Goal: Information Seeking & Learning: Learn about a topic

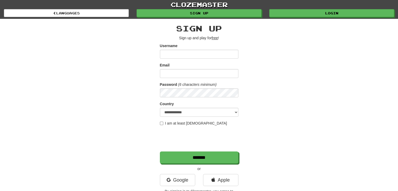
scroll to position [14, 0]
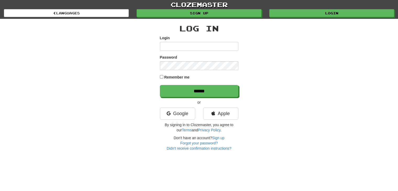
scroll to position [14, 0]
click at [224, 45] on input "Login" at bounding box center [199, 46] width 79 height 9
type input "**********"
click at [160, 85] on input "******" at bounding box center [199, 91] width 79 height 12
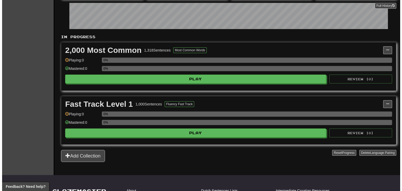
scroll to position [81, 0]
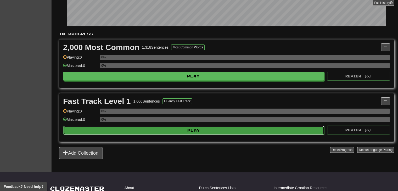
click at [252, 131] on button "Play" at bounding box center [193, 130] width 261 height 9
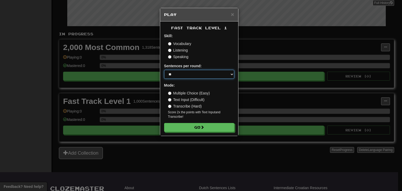
click at [191, 79] on select "* ** ** ** ** ** *** ********" at bounding box center [199, 74] width 70 height 9
click at [164, 70] on select "* ** ** ** ** ** *** ********" at bounding box center [199, 74] width 70 height 9
click at [189, 76] on select "* ** ** ** ** ** *** ********" at bounding box center [199, 74] width 70 height 9
select select "*"
click at [164, 70] on select "* ** ** ** ** ** *** ********" at bounding box center [199, 74] width 70 height 9
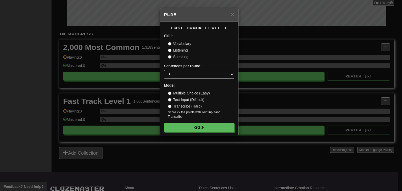
click at [196, 93] on label "Multiple Choice (Easy)" at bounding box center [189, 93] width 42 height 5
click at [176, 43] on label "Vocabulary" at bounding box center [179, 43] width 23 height 5
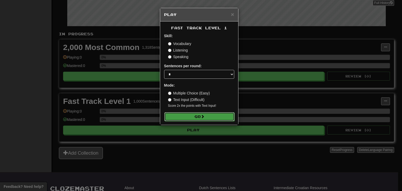
click at [203, 117] on span at bounding box center [203, 117] width 4 height 4
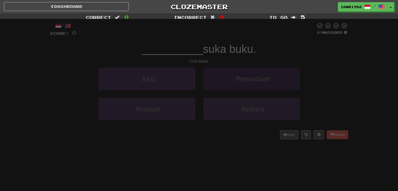
scroll to position [14, 0]
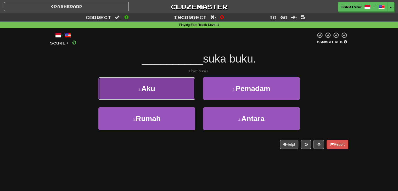
click at [172, 91] on button "1 . Aku" at bounding box center [146, 88] width 97 height 23
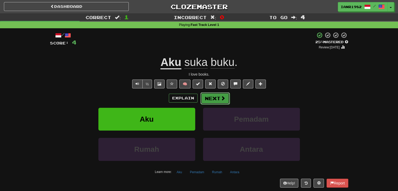
click at [224, 97] on span at bounding box center [223, 98] width 5 height 5
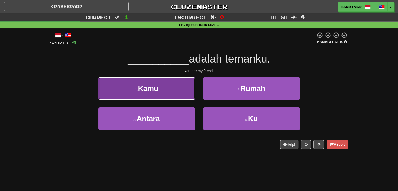
click at [171, 88] on button "1 . Kamu" at bounding box center [146, 88] width 97 height 23
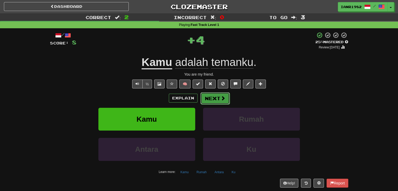
click at [224, 98] on span at bounding box center [223, 98] width 5 height 5
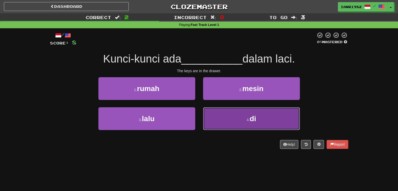
click at [262, 115] on button "4 . di" at bounding box center [251, 118] width 97 height 23
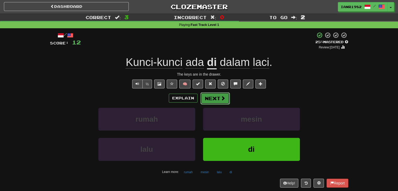
click at [224, 97] on span at bounding box center [223, 98] width 5 height 5
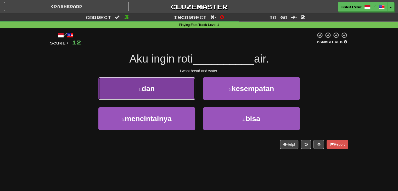
click at [183, 92] on button "1 . dan" at bounding box center [146, 88] width 97 height 23
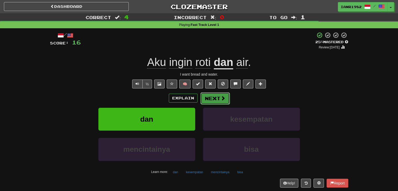
click at [217, 99] on button "Next" at bounding box center [215, 98] width 29 height 12
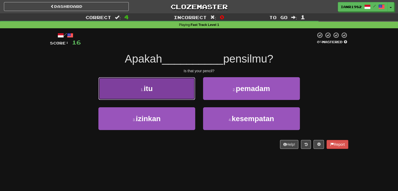
click at [183, 85] on button "1 . itu" at bounding box center [146, 88] width 97 height 23
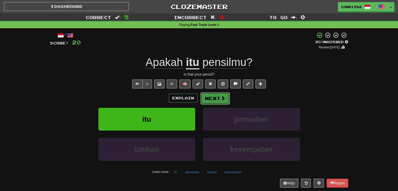
click at [216, 101] on button "Next" at bounding box center [215, 98] width 29 height 12
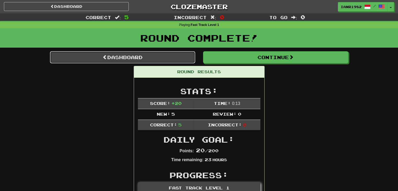
click at [180, 57] on link "Dashboard" at bounding box center [122, 57] width 145 height 12
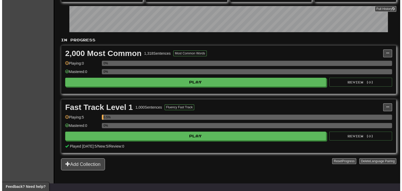
scroll to position [74, 0]
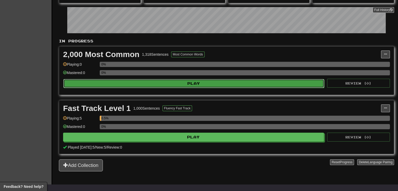
click at [303, 84] on button "Play" at bounding box center [193, 83] width 261 height 9
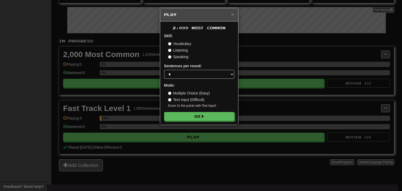
click at [183, 52] on label "Listening" at bounding box center [178, 50] width 20 height 5
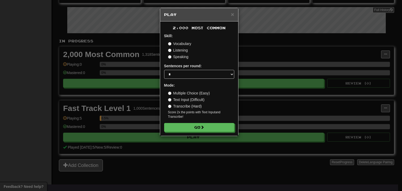
click at [190, 101] on label "Text Input (Difficult)" at bounding box center [186, 99] width 37 height 5
click at [193, 95] on label "Multiple Choice (Easy)" at bounding box center [189, 93] width 42 height 5
click at [215, 128] on button "Go" at bounding box center [199, 127] width 70 height 9
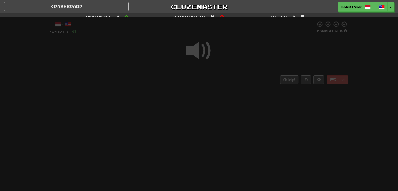
scroll to position [14, 0]
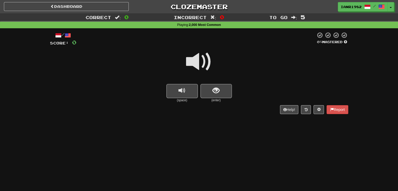
click at [234, 88] on div "(space) (enter)" at bounding box center [199, 93] width 298 height 19
click at [230, 89] on button "show sentence" at bounding box center [216, 91] width 31 height 14
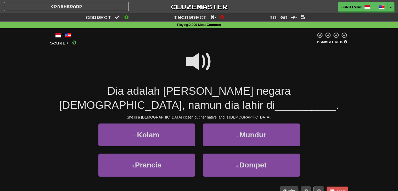
click at [193, 63] on span at bounding box center [199, 62] width 26 height 26
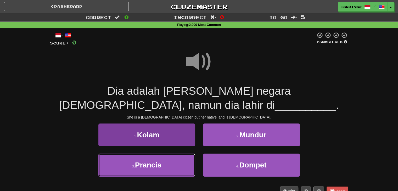
click at [182, 161] on button "3 . [GEOGRAPHIC_DATA]" at bounding box center [146, 165] width 97 height 23
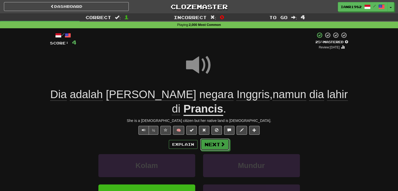
click at [220, 142] on span at bounding box center [222, 144] width 5 height 5
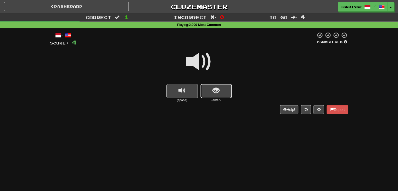
click at [220, 88] on button "show sentence" at bounding box center [216, 91] width 31 height 14
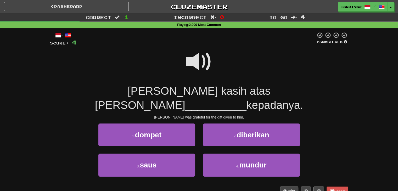
click at [195, 62] on span at bounding box center [199, 62] width 26 height 26
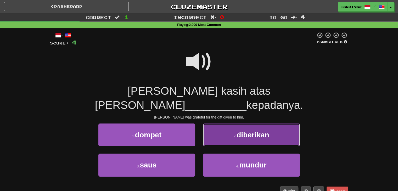
click at [263, 142] on button "2 . diberikan" at bounding box center [251, 135] width 97 height 23
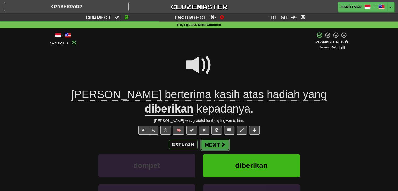
click at [210, 139] on button "Next" at bounding box center [215, 145] width 29 height 12
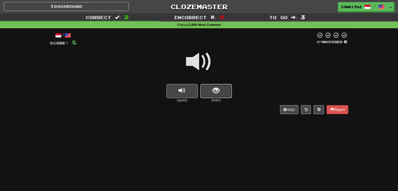
click at [225, 90] on button "show sentence" at bounding box center [216, 91] width 31 height 14
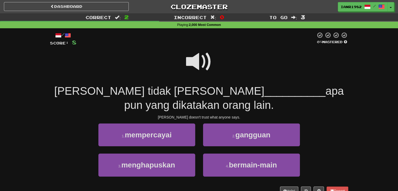
click at [200, 65] on span at bounding box center [199, 62] width 26 height 26
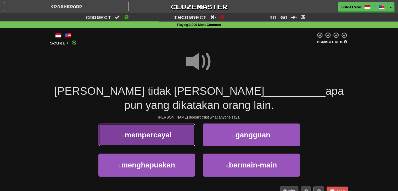
click at [170, 136] on span "mempercayai" at bounding box center [148, 135] width 47 height 8
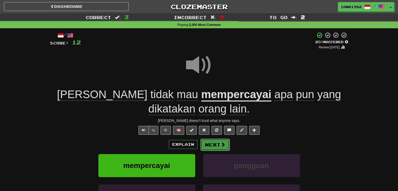
click at [210, 146] on button "Next" at bounding box center [215, 145] width 29 height 12
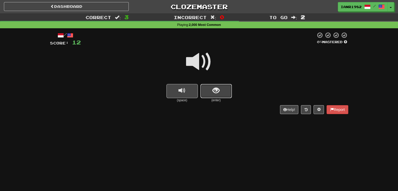
click at [225, 93] on button "show sentence" at bounding box center [216, 91] width 31 height 14
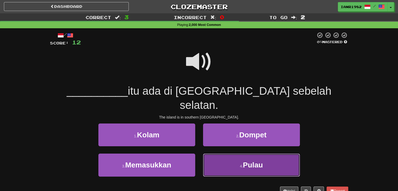
click at [256, 161] on span "Pulau" at bounding box center [253, 165] width 20 height 8
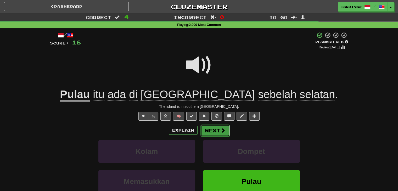
click at [224, 129] on span at bounding box center [223, 130] width 5 height 5
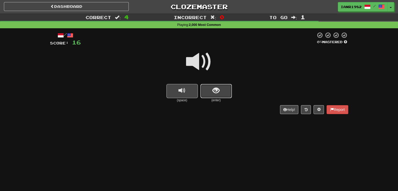
click at [225, 93] on button "show sentence" at bounding box center [216, 91] width 31 height 14
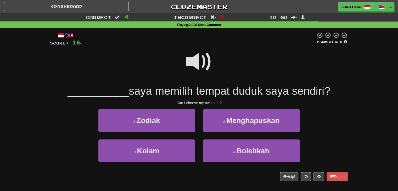
click at [202, 63] on span at bounding box center [199, 62] width 26 height 26
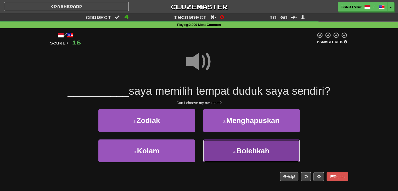
click at [254, 151] on span "Bolehkah" at bounding box center [252, 151] width 33 height 8
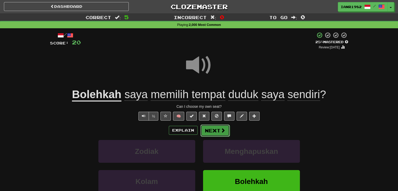
click at [219, 133] on button "Next" at bounding box center [215, 131] width 29 height 12
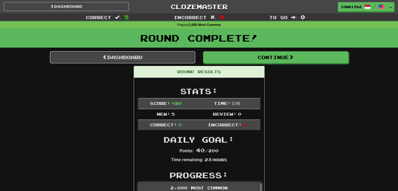
click at [181, 58] on link "Dashboard" at bounding box center [122, 57] width 145 height 12
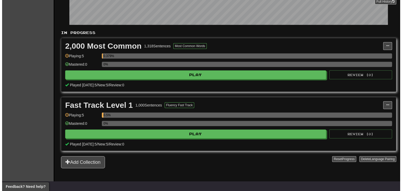
scroll to position [88, 0]
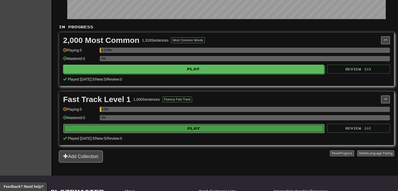
click at [268, 128] on button "Play" at bounding box center [193, 128] width 261 height 9
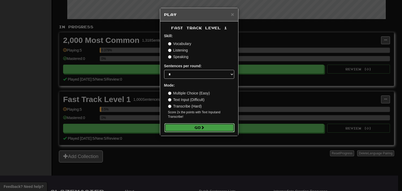
click at [209, 124] on button "Go" at bounding box center [199, 127] width 70 height 9
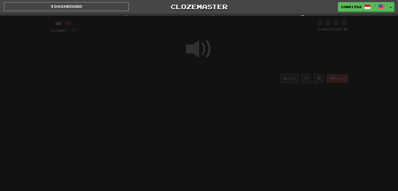
scroll to position [14, 0]
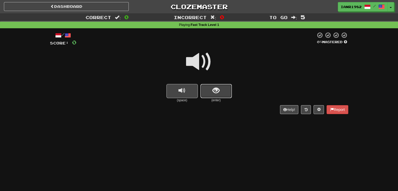
click at [220, 94] on button "show sentence" at bounding box center [216, 91] width 31 height 14
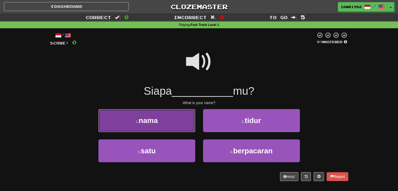
click at [185, 124] on button "1 . nama" at bounding box center [146, 120] width 97 height 23
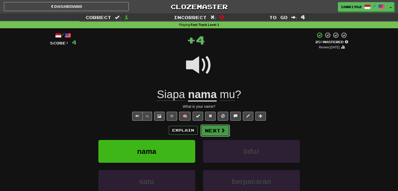
click at [219, 129] on button "Next" at bounding box center [215, 131] width 29 height 12
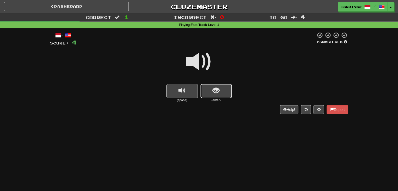
click at [230, 94] on button "show sentence" at bounding box center [216, 91] width 31 height 14
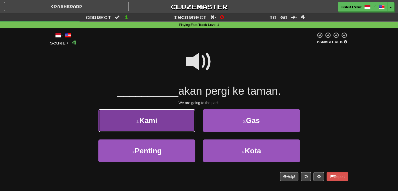
click at [180, 117] on button "1 . Kami" at bounding box center [146, 120] width 97 height 23
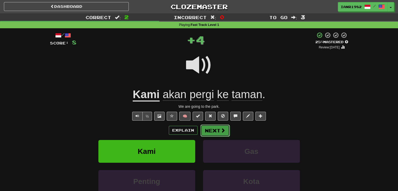
click at [223, 134] on button "Next" at bounding box center [215, 131] width 29 height 12
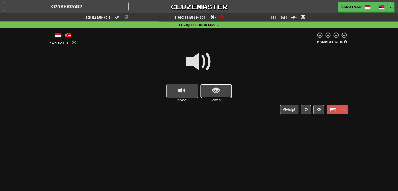
click at [221, 96] on button "show sentence" at bounding box center [216, 91] width 31 height 14
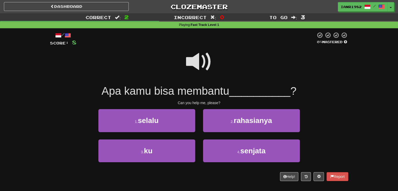
click at [203, 63] on span at bounding box center [199, 62] width 26 height 26
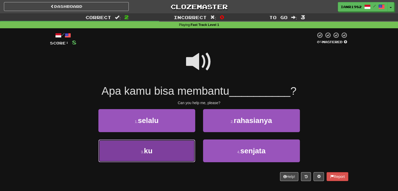
click at [177, 150] on button "3 . ku" at bounding box center [146, 151] width 97 height 23
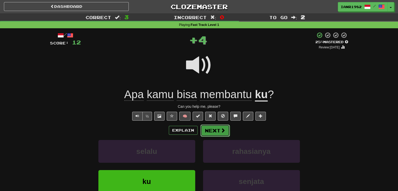
click at [224, 126] on button "Next" at bounding box center [215, 131] width 29 height 12
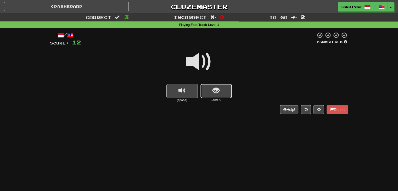
click at [216, 88] on span "show sentence" at bounding box center [216, 90] width 7 height 7
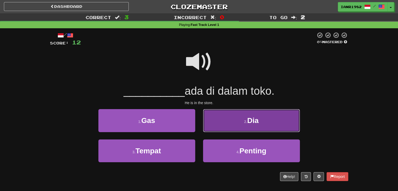
click at [245, 123] on small "2 ." at bounding box center [245, 122] width 3 height 4
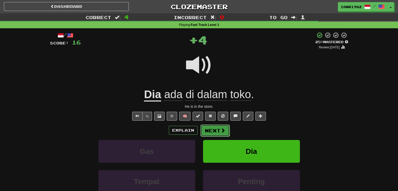
click at [222, 134] on button "Next" at bounding box center [215, 131] width 29 height 12
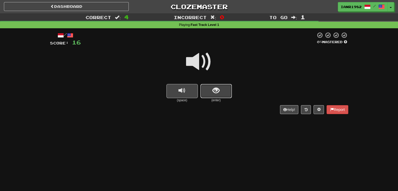
click at [228, 90] on button "show sentence" at bounding box center [216, 91] width 31 height 14
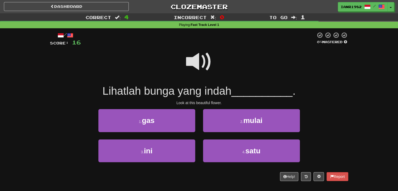
click at [175, 162] on div "3 . ini" at bounding box center [147, 155] width 105 height 30
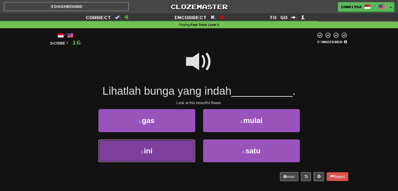
click at [175, 158] on button "3 . ini" at bounding box center [146, 151] width 97 height 23
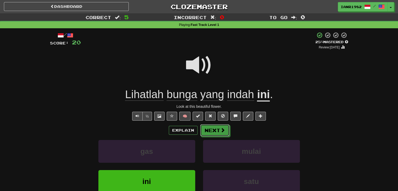
click at [217, 134] on button "Next" at bounding box center [214, 130] width 29 height 12
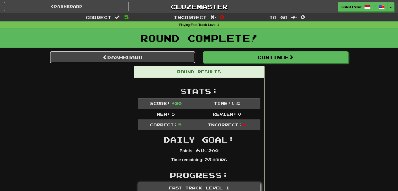
click at [174, 61] on link "Dashboard" at bounding box center [122, 57] width 145 height 12
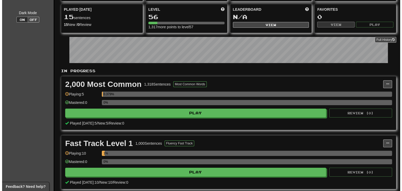
scroll to position [55, 0]
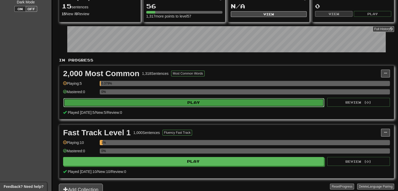
click at [272, 100] on button "Play" at bounding box center [193, 102] width 261 height 9
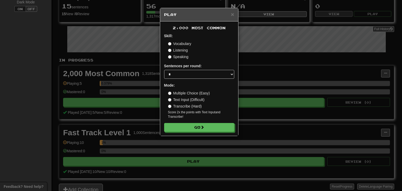
click at [187, 45] on label "Vocabulary" at bounding box center [179, 43] width 23 height 5
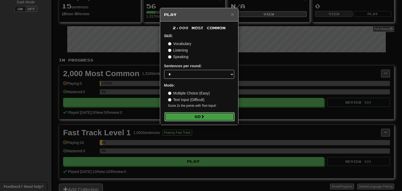
click at [203, 115] on span at bounding box center [203, 117] width 4 height 4
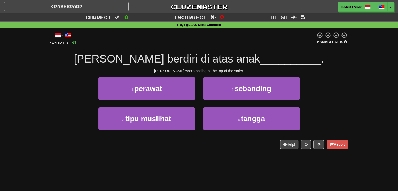
scroll to position [14, 0]
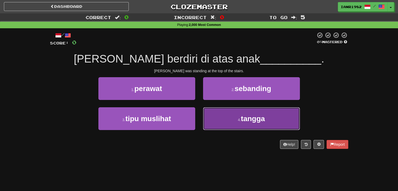
click at [249, 118] on span "tangga" at bounding box center [253, 119] width 24 height 8
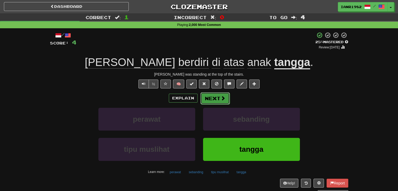
click at [223, 99] on span at bounding box center [223, 98] width 5 height 5
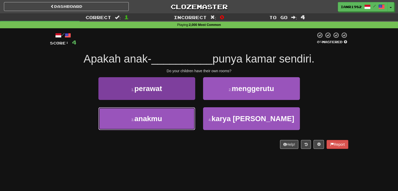
click at [184, 119] on button "3 . anakmu" at bounding box center [146, 118] width 97 height 23
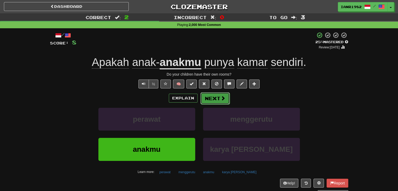
click at [222, 95] on button "Next" at bounding box center [215, 98] width 29 height 12
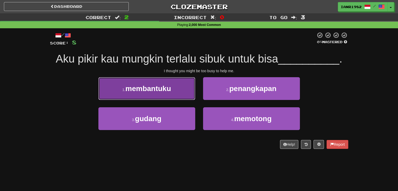
click at [177, 96] on button "1 . membantuku" at bounding box center [146, 88] width 97 height 23
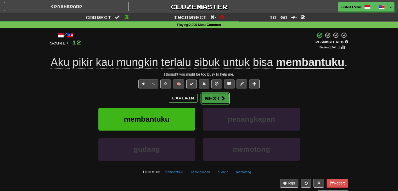
click at [225, 95] on button "Next" at bounding box center [215, 98] width 29 height 12
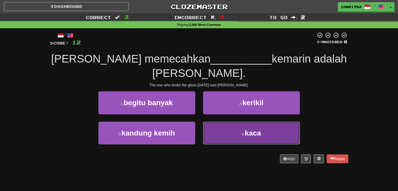
click at [267, 122] on button "4 . kaca" at bounding box center [251, 133] width 97 height 23
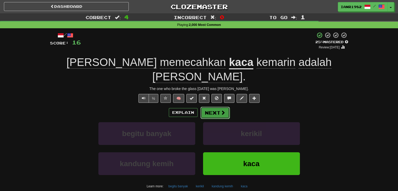
click at [221, 107] on button "Next" at bounding box center [215, 113] width 29 height 12
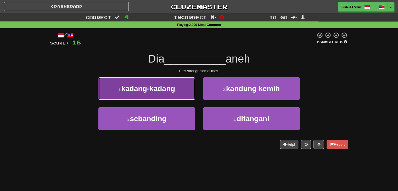
click at [191, 89] on button "1 . kadang-kadang" at bounding box center [146, 88] width 97 height 23
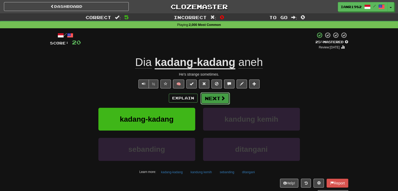
click at [219, 97] on button "Next" at bounding box center [215, 98] width 29 height 12
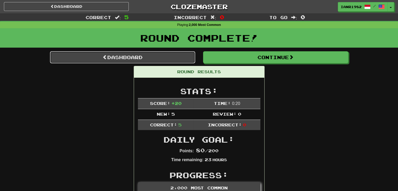
click at [179, 56] on link "Dashboard" at bounding box center [122, 57] width 145 height 12
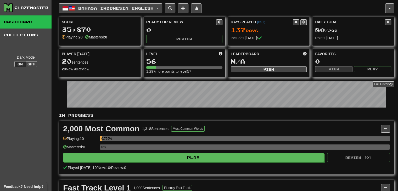
scroll to position [14, 0]
click at [389, 23] on span at bounding box center [388, 21] width 3 height 3
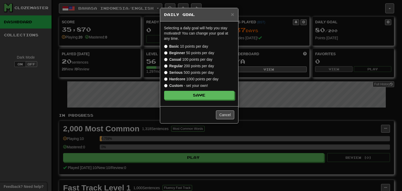
click at [199, 71] on label "Serious 500 points per day" at bounding box center [189, 72] width 50 height 5
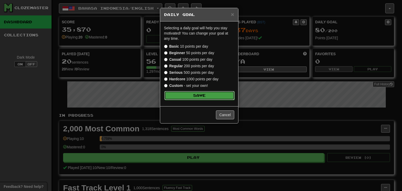
click at [222, 97] on button "Save" at bounding box center [199, 95] width 70 height 9
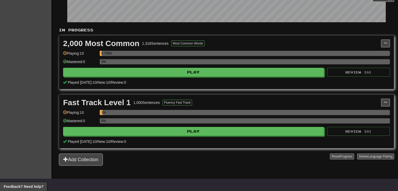
scroll to position [0, 0]
